Goal: Check status: Check status

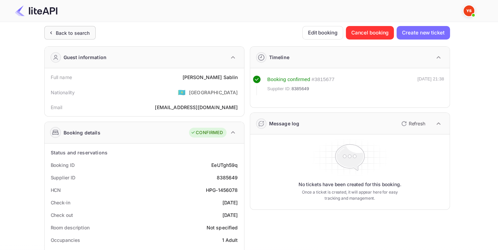
click at [62, 32] on div "Back to search" at bounding box center [73, 32] width 34 height 7
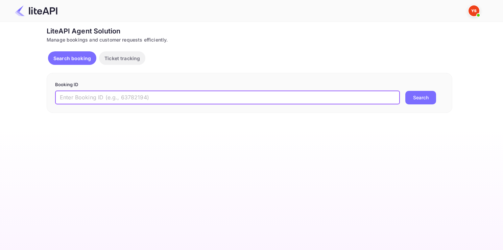
click at [100, 92] on input "text" at bounding box center [227, 98] width 345 height 14
paste input "8023208"
type input "8023208"
click at [406, 91] on button "Search" at bounding box center [421, 98] width 31 height 14
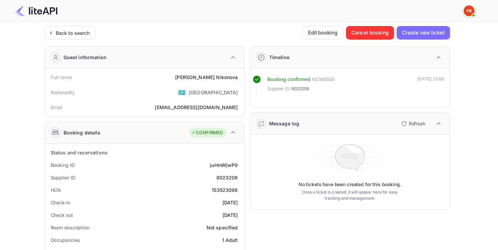
click at [75, 41] on div "Back to search Edit booking Cancel booking Create new ticket Guest information …" at bounding box center [247, 255] width 406 height 458
click at [73, 37] on div "Back to search" at bounding box center [69, 33] width 51 height 14
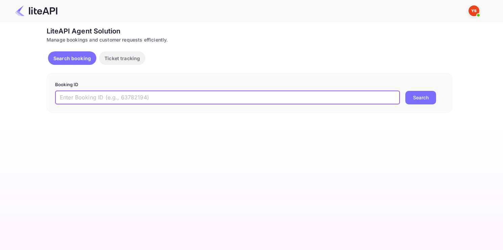
click at [123, 102] on input "text" at bounding box center [227, 98] width 345 height 14
paste input "8023208"
type input "8023208"
click at [406, 91] on button "Search" at bounding box center [421, 98] width 31 height 14
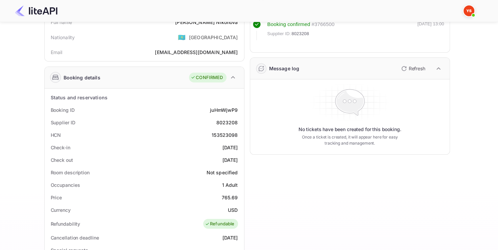
scroll to position [55, 0]
drag, startPoint x: 217, startPoint y: 119, endPoint x: 239, endPoint y: 119, distance: 22.0
click at [239, 119] on div "Supplier ID 8023208" at bounding box center [144, 122] width 194 height 13
copy div "8023208"
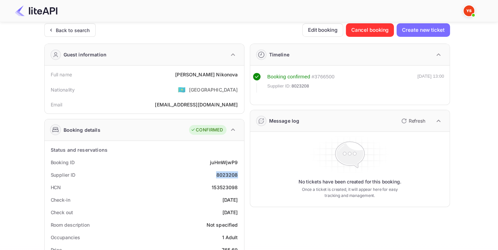
scroll to position [1, 0]
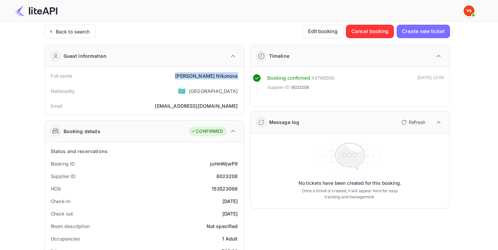
drag, startPoint x: 194, startPoint y: 77, endPoint x: 240, endPoint y: 79, distance: 46.4
click at [240, 79] on div "Full name [PERSON_NAME]" at bounding box center [144, 76] width 194 height 13
copy div "[PERSON_NAME]"
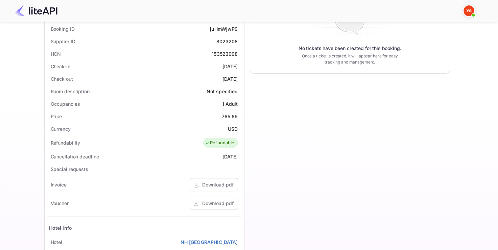
scroll to position [138, 0]
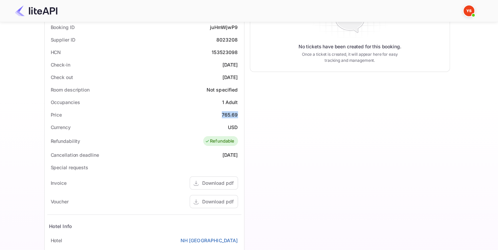
drag, startPoint x: 220, startPoint y: 115, endPoint x: 239, endPoint y: 115, distance: 19.3
click at [239, 115] on div "Price 765.69" at bounding box center [144, 115] width 194 height 13
copy div "765.69"
